Goal: Information Seeking & Learning: Learn about a topic

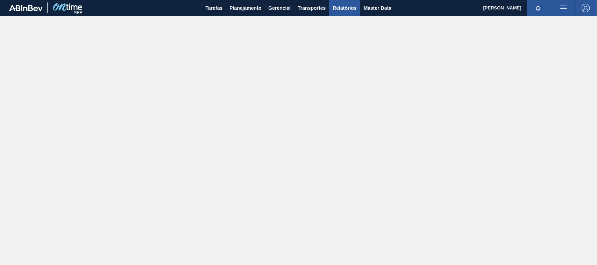
click at [343, 7] on span "Relatórios" at bounding box center [345, 8] width 24 height 8
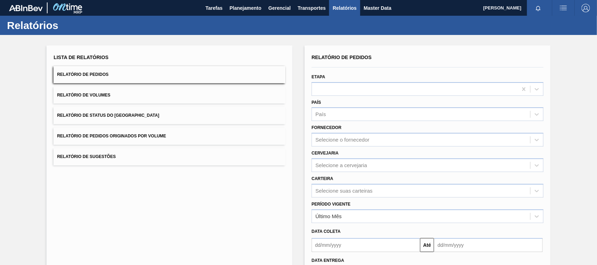
click at [114, 134] on span "Relatório de Pedidos Originados por Volume" at bounding box center [111, 136] width 109 height 5
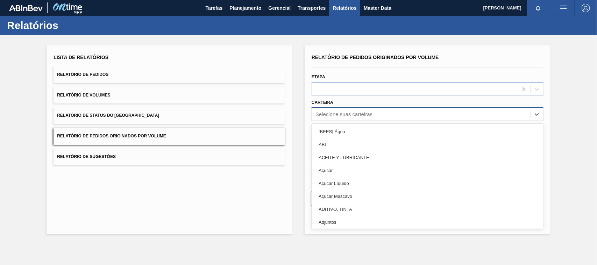
click at [326, 113] on div "Selecione suas carteiras" at bounding box center [344, 115] width 57 height 6
type input "ad"
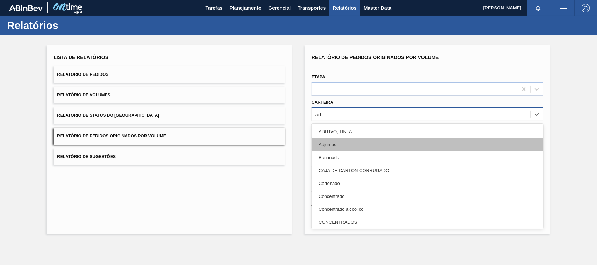
click at [340, 146] on div "Adjuntos" at bounding box center [428, 144] width 232 height 13
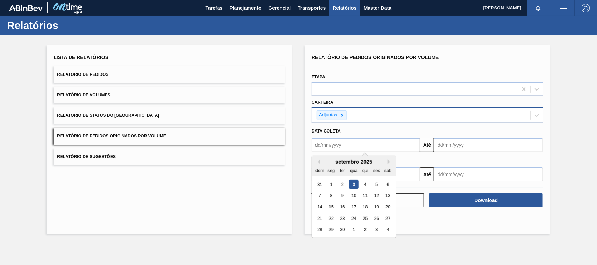
click at [348, 146] on input "text" at bounding box center [366, 145] width 108 height 14
click at [341, 145] on input "text" at bounding box center [366, 145] width 108 height 14
type input "[DATE]"
click at [356, 186] on div "3" at bounding box center [353, 184] width 9 height 9
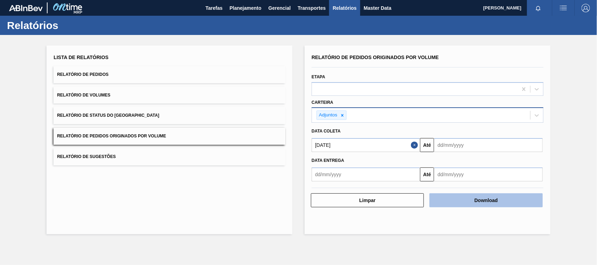
click at [472, 197] on button "Download" at bounding box center [486, 201] width 113 height 14
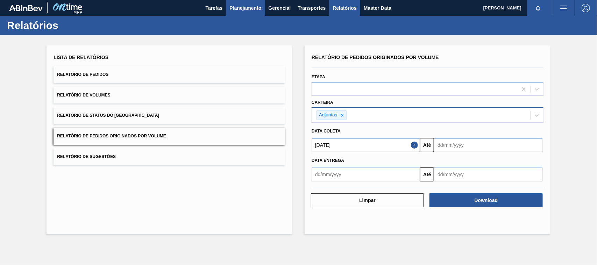
click at [252, 6] on span "Planejamento" at bounding box center [246, 8] width 32 height 8
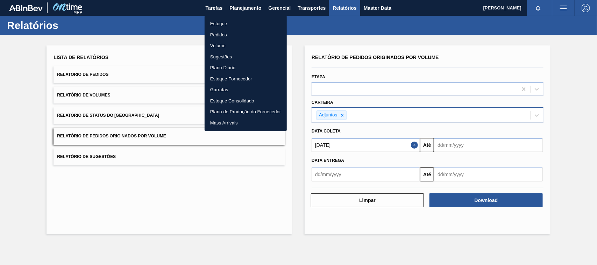
click at [217, 35] on li "Pedidos" at bounding box center [246, 34] width 82 height 11
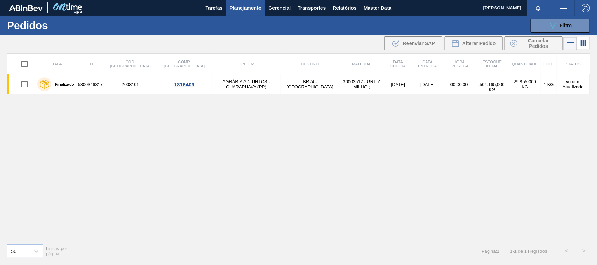
click at [246, 9] on span "Planejamento" at bounding box center [246, 8] width 32 height 8
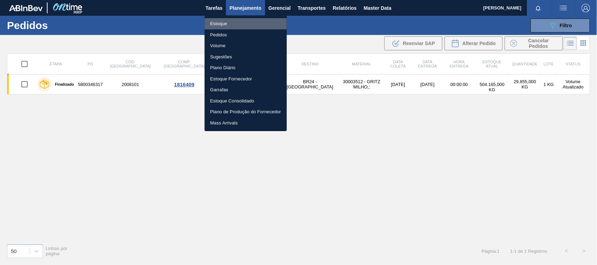
click at [221, 27] on li "Estoque" at bounding box center [246, 23] width 82 height 11
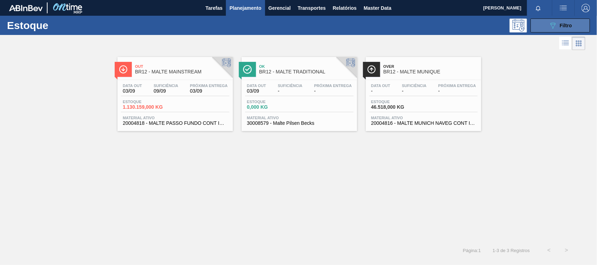
click at [551, 27] on icon "089F7B8B-B2A5-4AFE-B5C0-19BA573D28AC" at bounding box center [553, 25] width 8 height 8
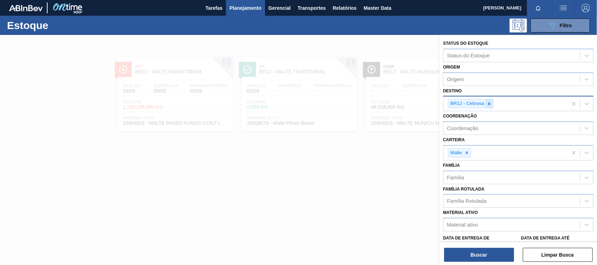
click at [489, 104] on icon at bounding box center [490, 104] width 2 height 2
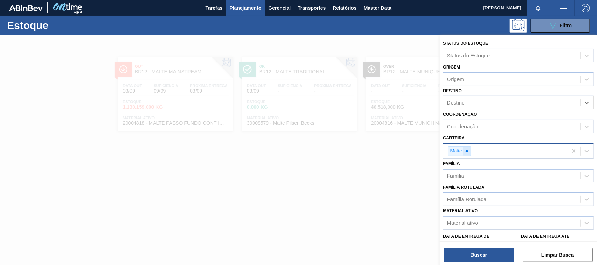
click at [469, 150] on icon at bounding box center [467, 151] width 5 height 5
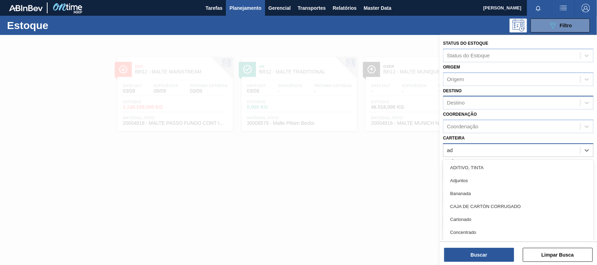
type input "adj"
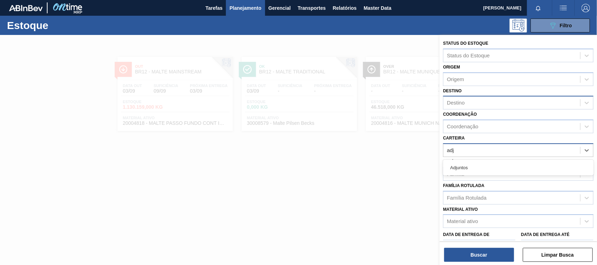
click at [468, 162] on div "Adjuntos" at bounding box center [518, 167] width 150 height 13
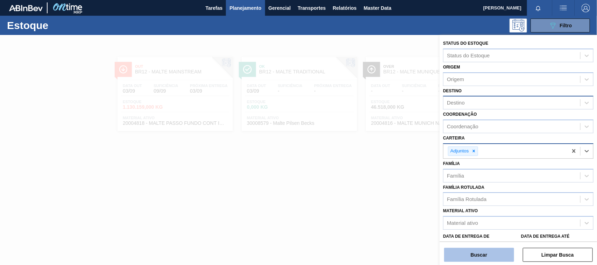
click at [479, 257] on button "Buscar" at bounding box center [479, 255] width 70 height 14
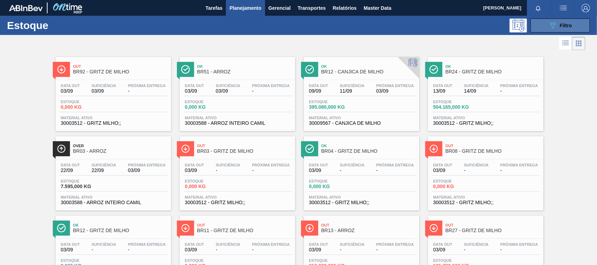
click at [551, 23] on icon "089F7B8B-B2A5-4AFE-B5C0-19BA573D28AC" at bounding box center [553, 25] width 8 height 8
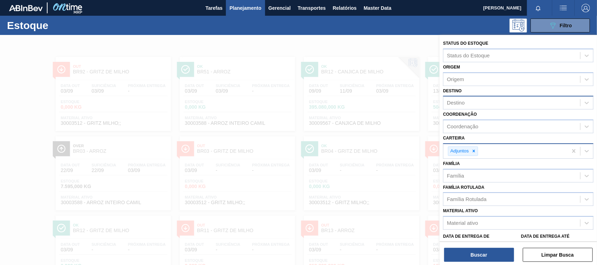
scroll to position [36, 0]
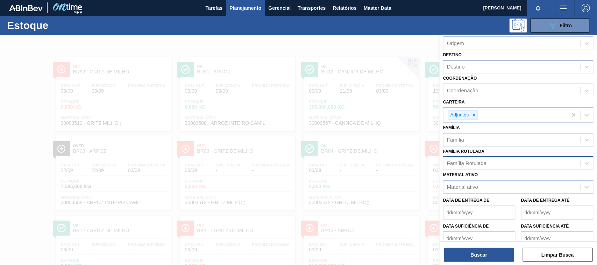
click at [475, 161] on div "Família Rotulada" at bounding box center [467, 164] width 40 height 6
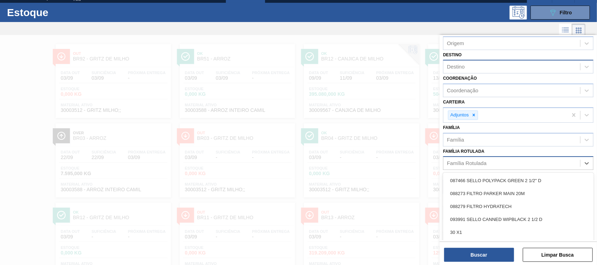
scroll to position [14, 0]
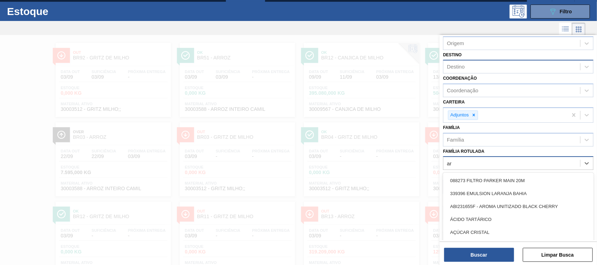
type Rotulada "arr"
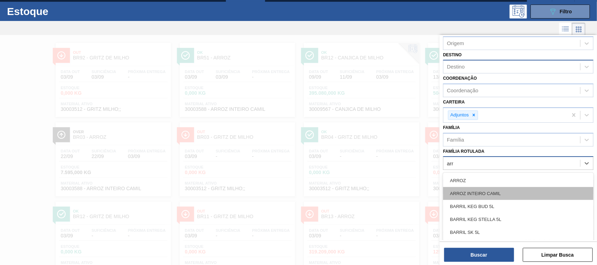
click at [467, 192] on div "ARROZ INTEIRO CAMIL" at bounding box center [518, 193] width 150 height 13
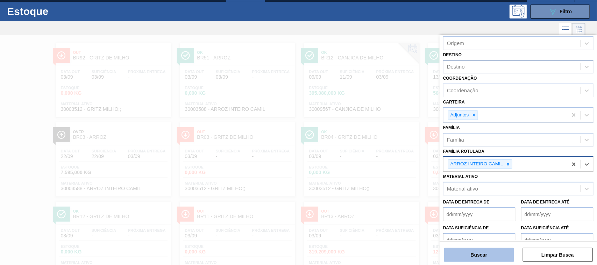
click at [483, 258] on button "Buscar" at bounding box center [479, 255] width 70 height 14
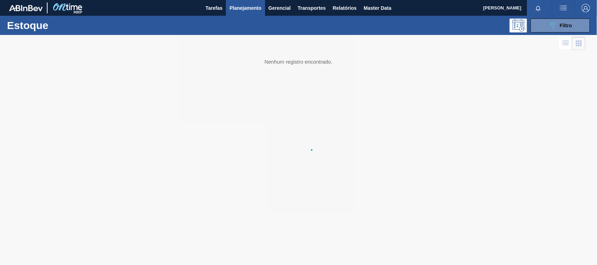
scroll to position [0, 0]
click at [564, 26] on span "Filtro" at bounding box center [566, 26] width 12 height 6
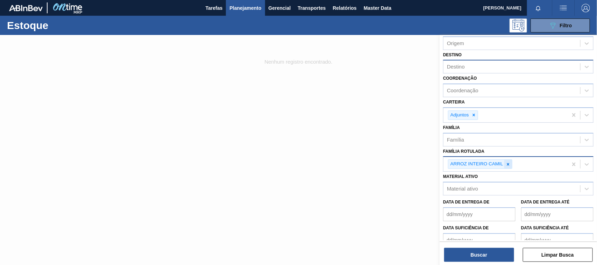
click at [507, 163] on icon at bounding box center [508, 164] width 5 height 5
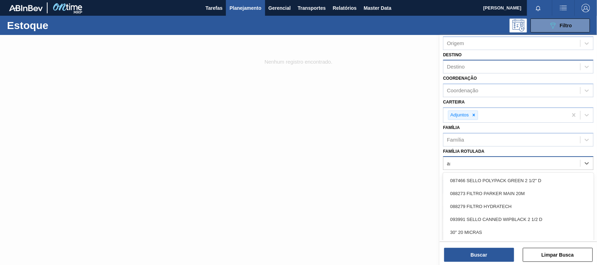
type Rotulada "arr"
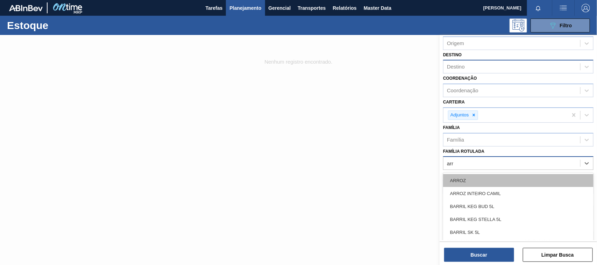
click at [463, 177] on div "ARROZ" at bounding box center [518, 180] width 150 height 13
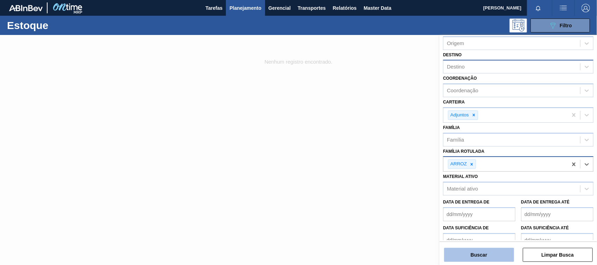
click at [489, 258] on button "Buscar" at bounding box center [479, 255] width 70 height 14
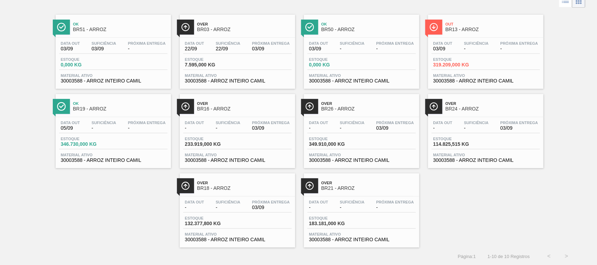
scroll to position [8, 0]
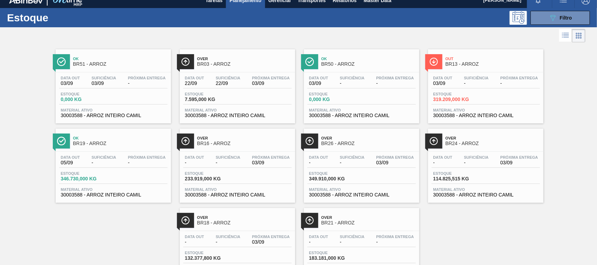
click at [89, 144] on span "BR19 - ARROZ" at bounding box center [120, 143] width 94 height 5
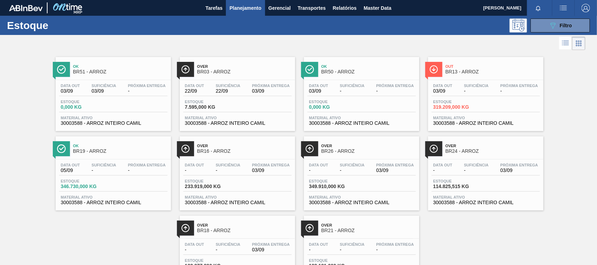
click at [223, 151] on span "BR16 - ARROZ" at bounding box center [244, 151] width 94 height 5
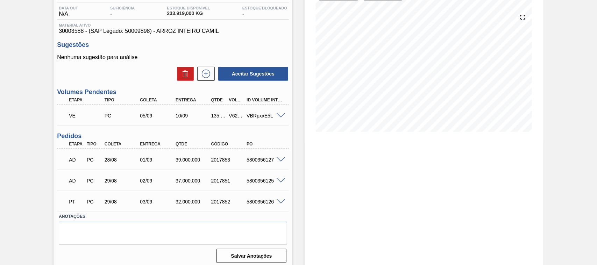
scroll to position [77, 0]
